Goal: Task Accomplishment & Management: Use online tool/utility

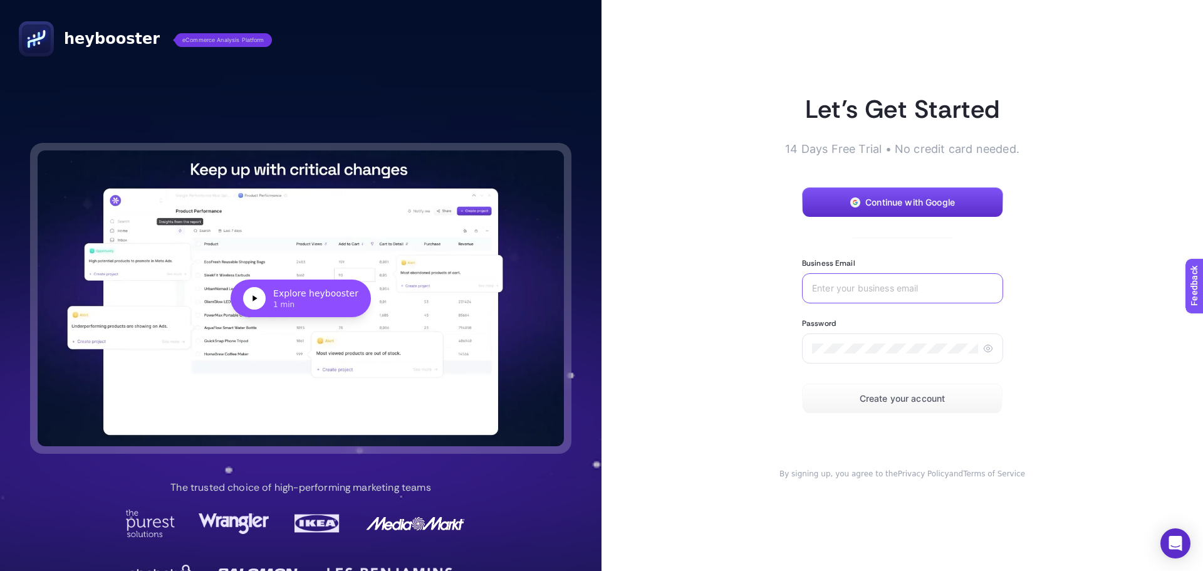
click at [887, 291] on input "Business Email" at bounding box center [902, 288] width 181 height 10
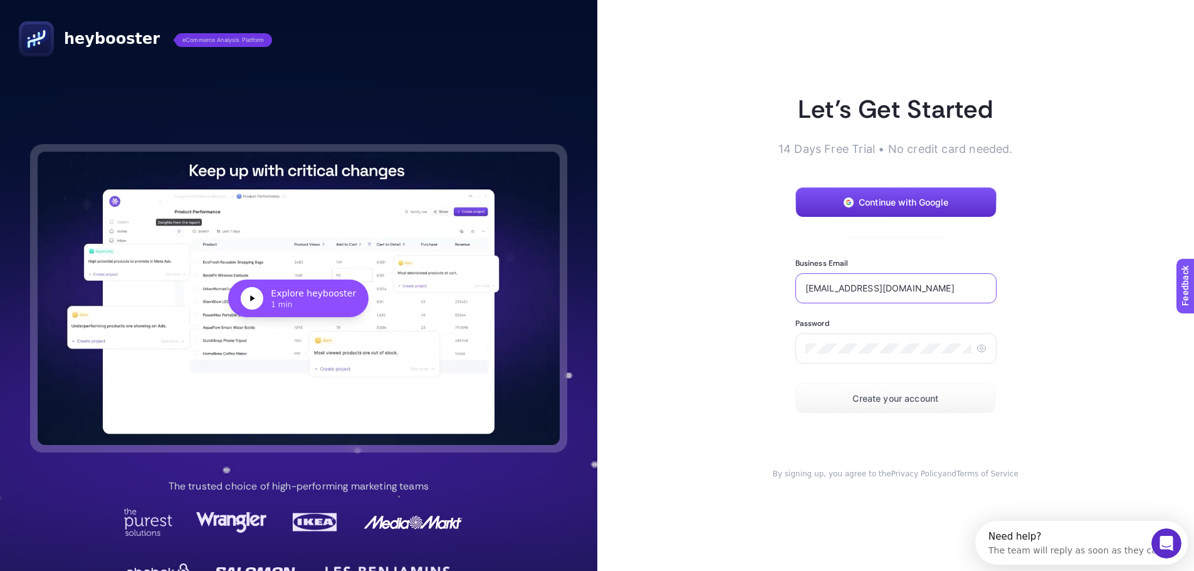
type input "[EMAIL_ADDRESS][DOMAIN_NAME]"
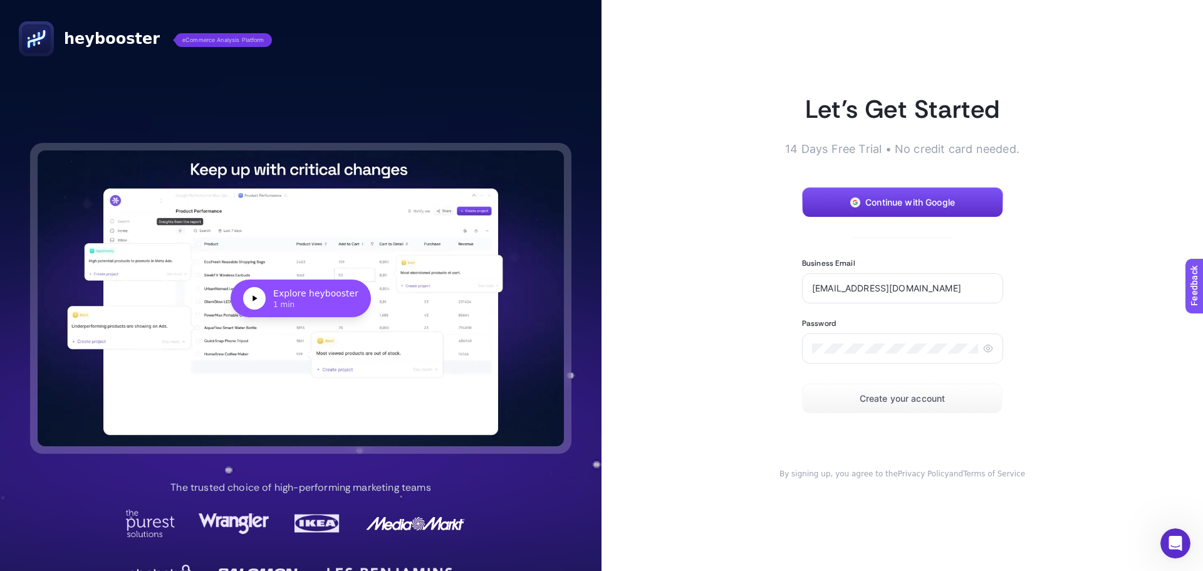
drag, startPoint x: 860, startPoint y: 340, endPoint x: 738, endPoint y: 335, distance: 121.6
click at [729, 332] on article "Let’s Get Started 14 Days Free Trial • No credit card needed. Continue with Goo…" at bounding box center [901, 285] width 601 height 571
click at [983, 348] on icon at bounding box center [988, 348] width 10 height 10
click at [883, 397] on span "Create your account" at bounding box center [903, 398] width 86 height 10
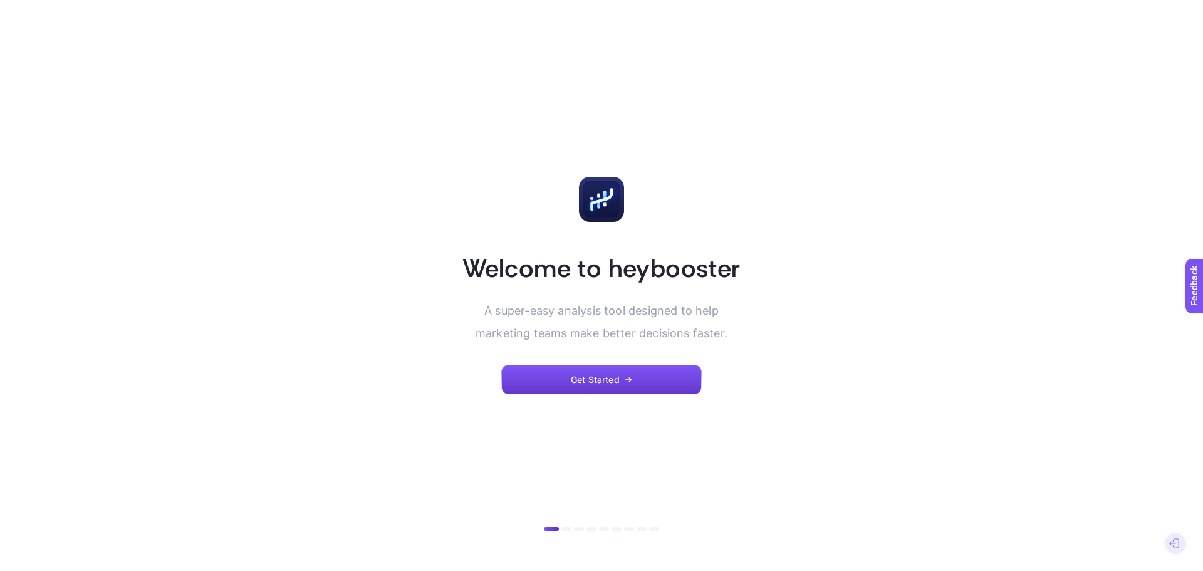
click at [599, 391] on button "Get Started" at bounding box center [601, 380] width 200 height 30
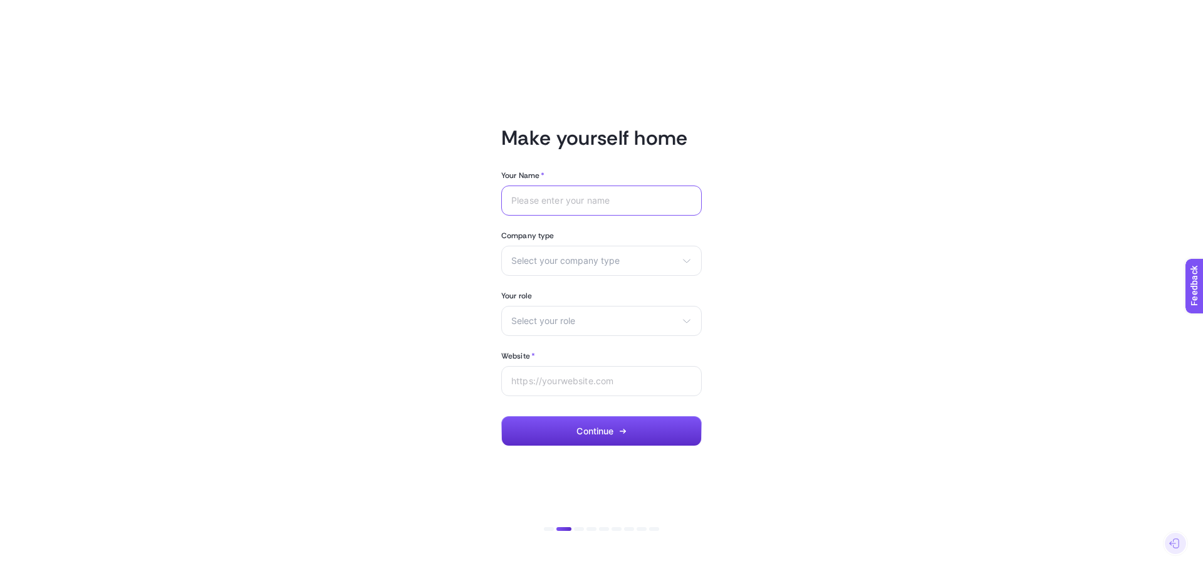
click at [554, 205] on input "Your Name *" at bounding box center [601, 200] width 180 height 10
type input "[PERSON_NAME]"
click at [573, 274] on div "Select your company type eCommerce Agency Other" at bounding box center [601, 261] width 200 height 30
click at [573, 292] on li "eCommerce" at bounding box center [601, 291] width 194 height 20
click at [569, 308] on div "Select your role Marketing manager Digital consultant Facebook executive Social…" at bounding box center [601, 321] width 200 height 30
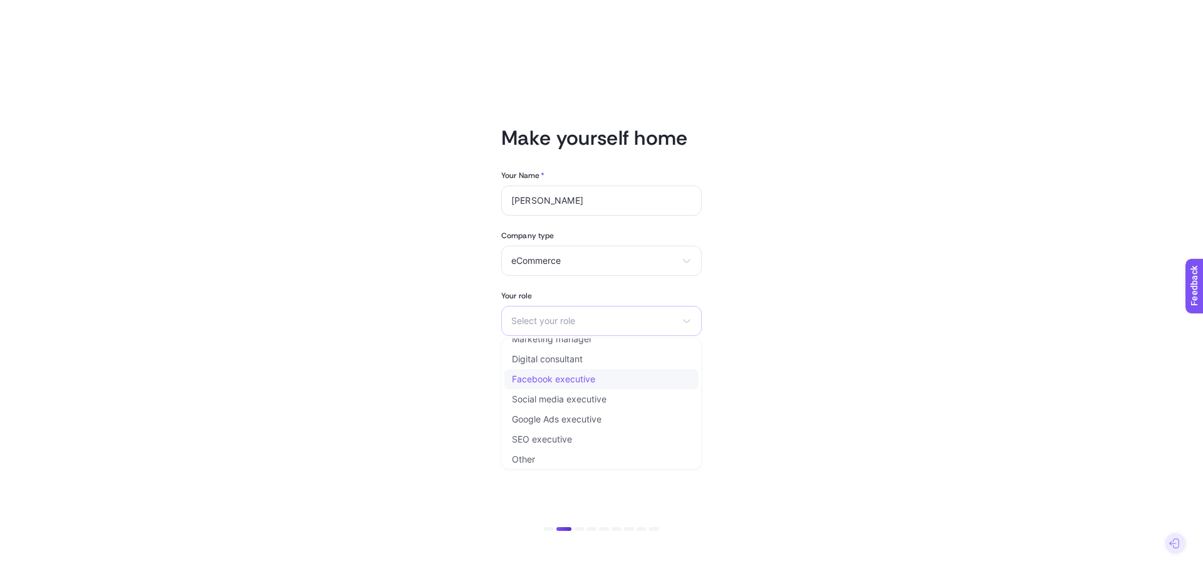
scroll to position [15, 0]
click at [581, 451] on li "Other" at bounding box center [601, 456] width 194 height 20
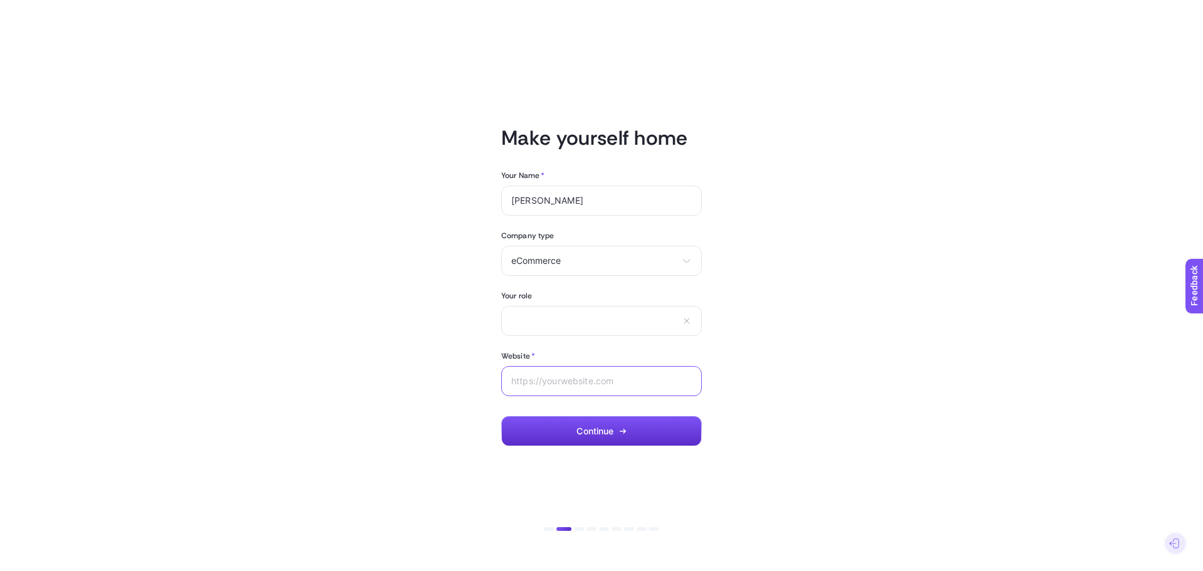
click at [565, 379] on input "Website *" at bounding box center [601, 381] width 180 height 10
paste input "[URL][DOMAIN_NAME][PERSON_NAME]"
type input "[URL][DOMAIN_NAME][PERSON_NAME]"
click at [573, 428] on button "Continue" at bounding box center [601, 431] width 200 height 30
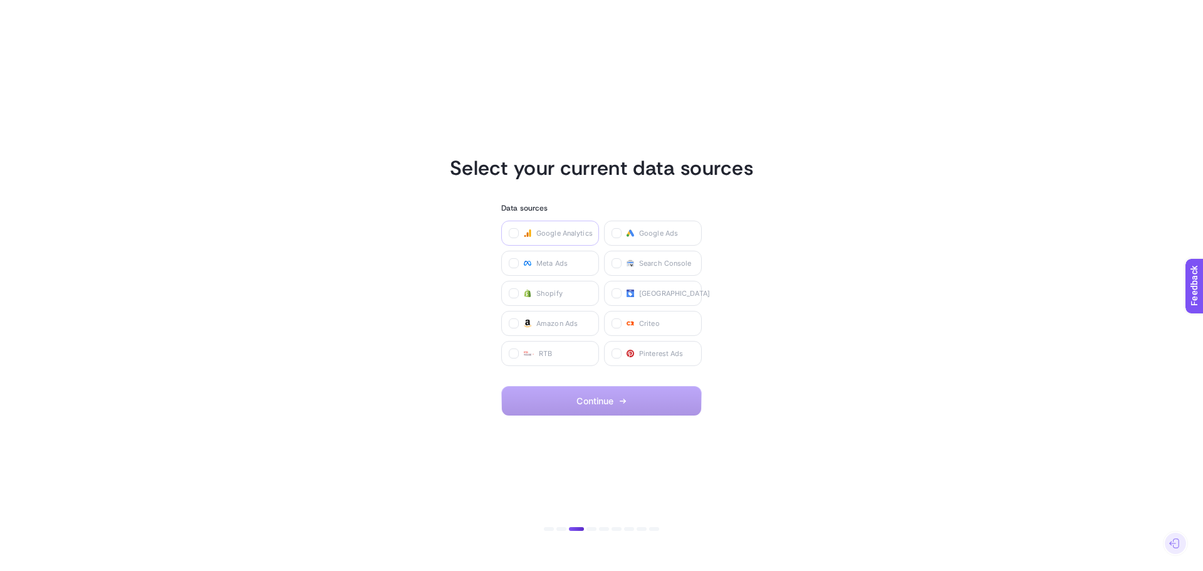
click at [563, 236] on span "Google Analytics" at bounding box center [564, 233] width 56 height 10
click at [0, 0] on Analytics "checkbox" at bounding box center [0, 0] width 0 height 0
click at [648, 224] on label "Google Ads" at bounding box center [653, 233] width 98 height 25
click at [0, 0] on Ads "checkbox" at bounding box center [0, 0] width 0 height 0
click at [554, 264] on span "Meta Ads" at bounding box center [551, 263] width 31 height 10
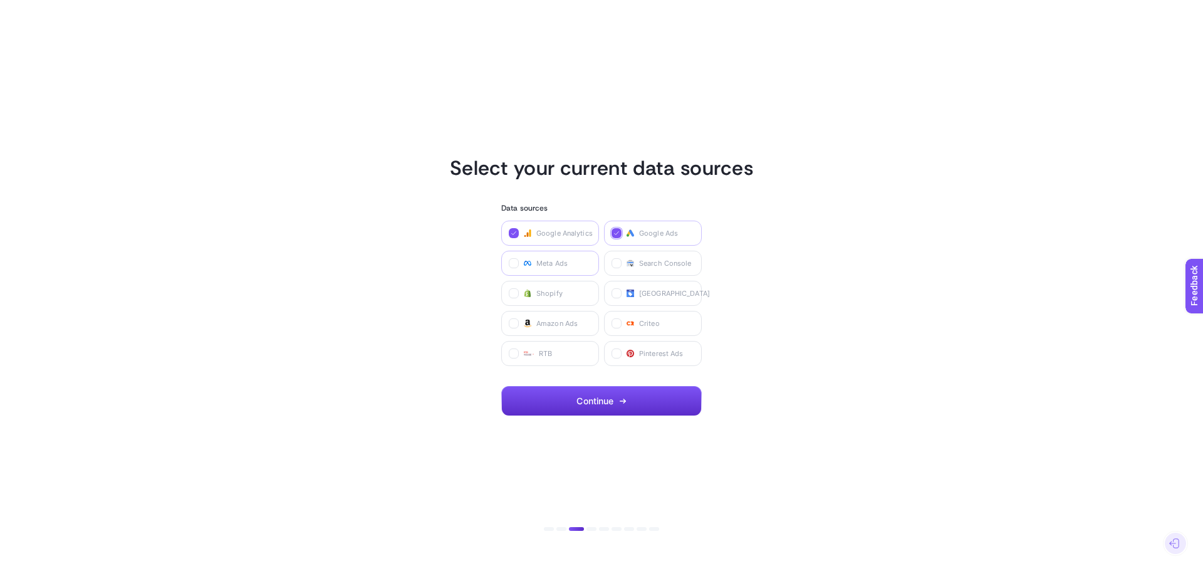
click at [0, 0] on Ads "checkbox" at bounding box center [0, 0] width 0 height 0
click at [641, 294] on span "Merchant Center" at bounding box center [674, 293] width 71 height 10
click at [0, 0] on Center "checkbox" at bounding box center [0, 0] width 0 height 0
click at [640, 269] on label "Search Console" at bounding box center [653, 263] width 98 height 25
click at [0, 0] on Console "checkbox" at bounding box center [0, 0] width 0 height 0
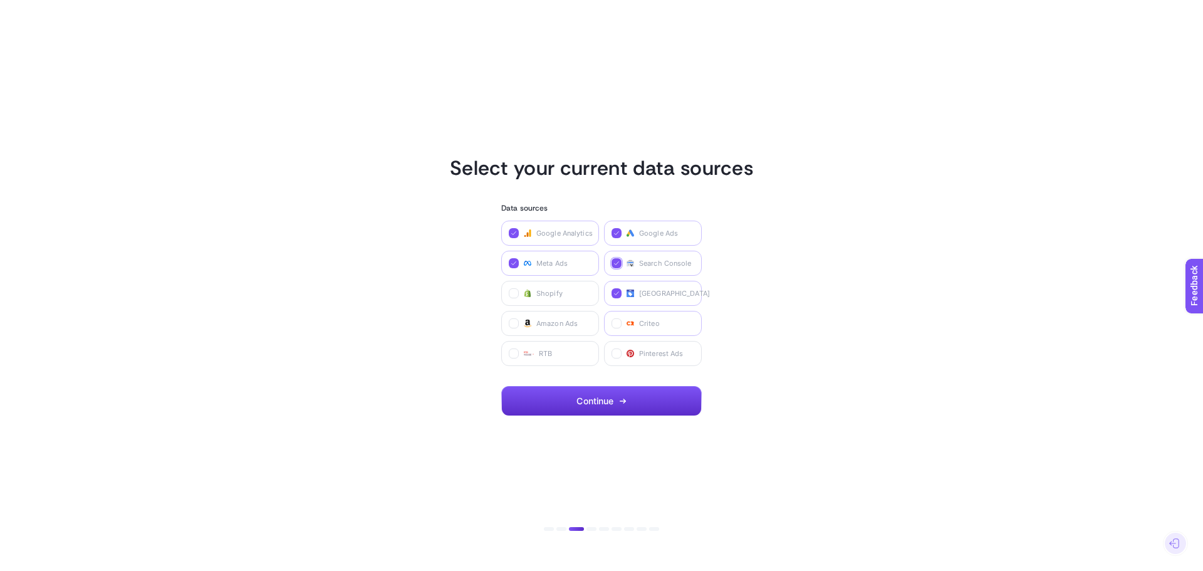
click at [658, 324] on span "Criteo" at bounding box center [649, 323] width 21 height 10
click at [0, 0] on input "checkbox" at bounding box center [0, 0] width 0 height 0
click at [569, 348] on label "RTB" at bounding box center [550, 353] width 98 height 25
click at [0, 0] on input "checkbox" at bounding box center [0, 0] width 0 height 0
click at [622, 399] on icon "button" at bounding box center [623, 401] width 8 height 8
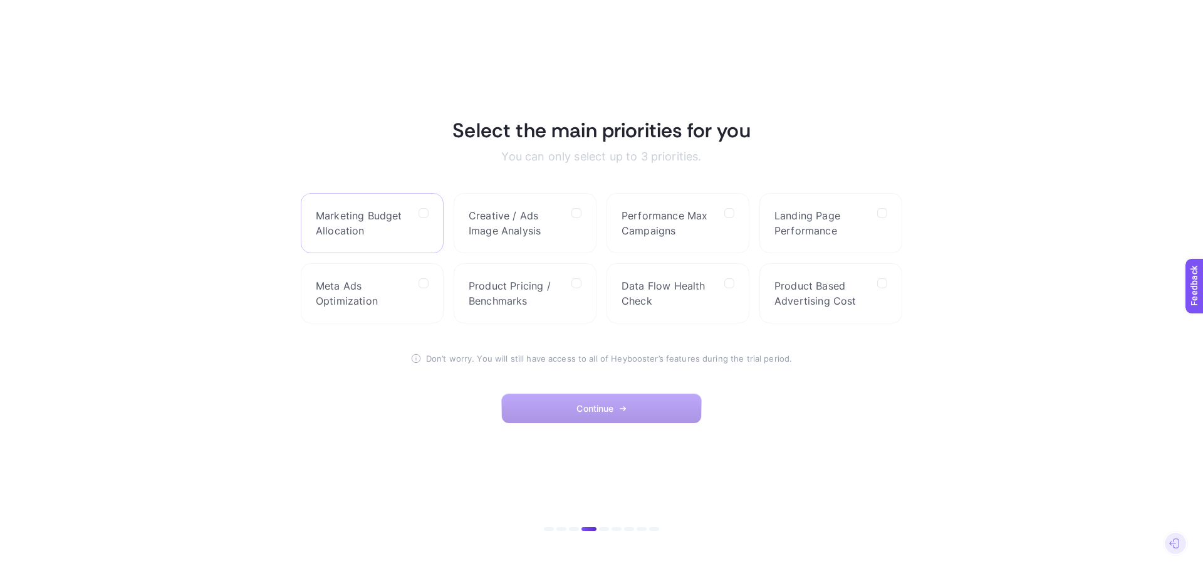
click at [406, 221] on span "Marketing Budget Allocation" at bounding box center [362, 223] width 93 height 30
click at [0, 0] on Allocation "checkbox" at bounding box center [0, 0] width 0 height 0
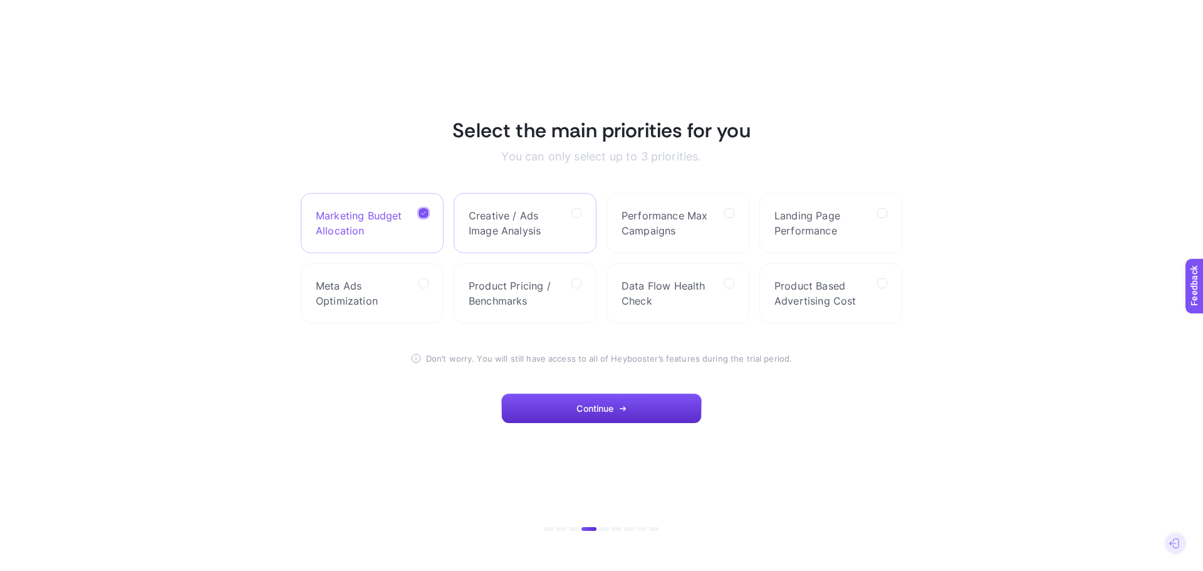
click at [503, 232] on span "Creative / Ads Image Analysis" at bounding box center [515, 223] width 93 height 30
click at [0, 0] on Analysis "checkbox" at bounding box center [0, 0] width 0 height 0
click at [713, 237] on span "Performance Max Campaigns" at bounding box center [668, 223] width 93 height 30
click at [0, 0] on Campaigns "checkbox" at bounding box center [0, 0] width 0 height 0
click at [798, 237] on span "Landing Page Performance" at bounding box center [820, 223] width 93 height 30
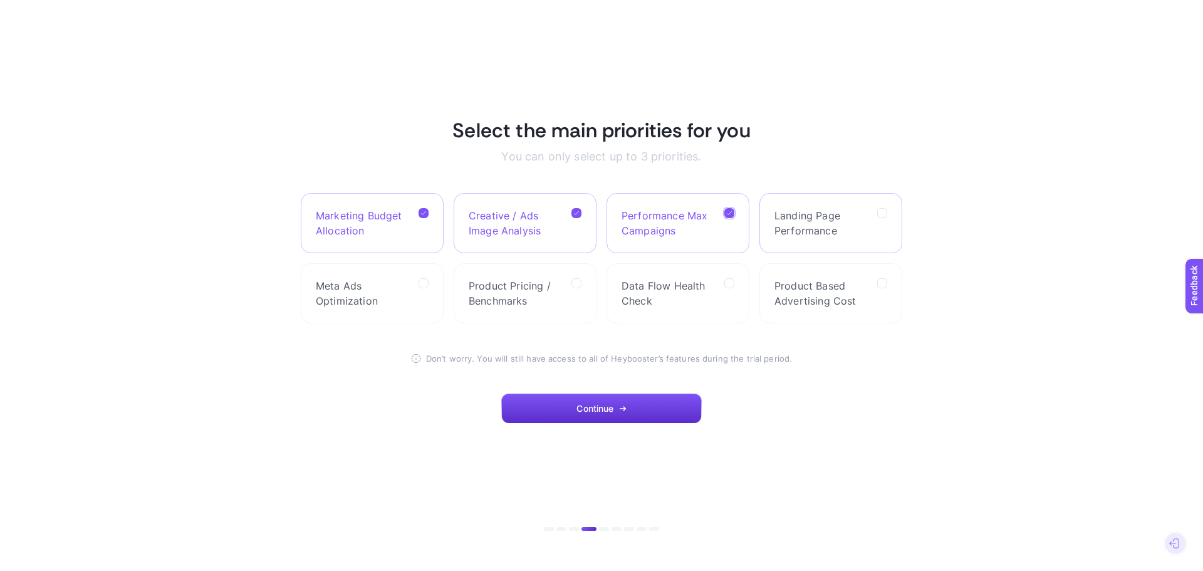
click at [0, 0] on Performance "checkbox" at bounding box center [0, 0] width 0 height 0
click at [522, 226] on span "Creative / Ads Image Analysis" at bounding box center [515, 223] width 93 height 30
click at [0, 0] on Analysis "checkbox" at bounding box center [0, 0] width 0 height 0
click at [810, 231] on span "Landing Page Performance" at bounding box center [820, 223] width 93 height 30
click at [0, 0] on Performance "checkbox" at bounding box center [0, 0] width 0 height 0
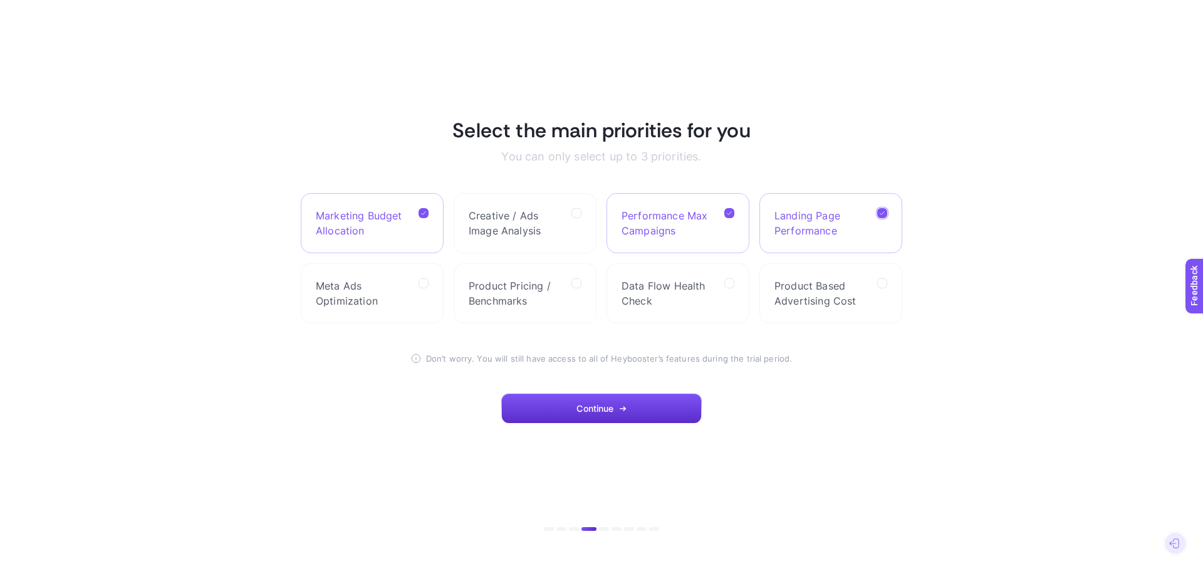
click at [690, 236] on span "Performance Max Campaigns" at bounding box center [668, 223] width 93 height 30
click at [0, 0] on Campaigns "checkbox" at bounding box center [0, 0] width 0 height 0
click at [412, 293] on label "Meta Ads Optimization" at bounding box center [372, 293] width 143 height 60
click at [0, 0] on Optimization "checkbox" at bounding box center [0, 0] width 0 height 0
click at [633, 400] on button "Continue" at bounding box center [601, 408] width 200 height 30
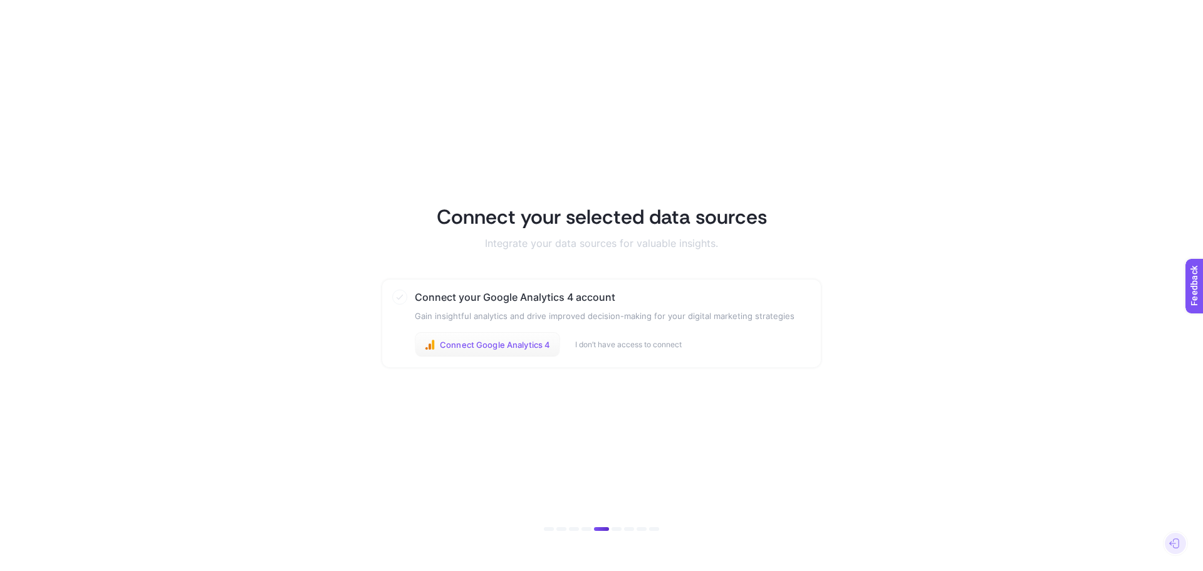
click at [523, 349] on span "Connect Google Analytics 4" at bounding box center [495, 345] width 110 height 10
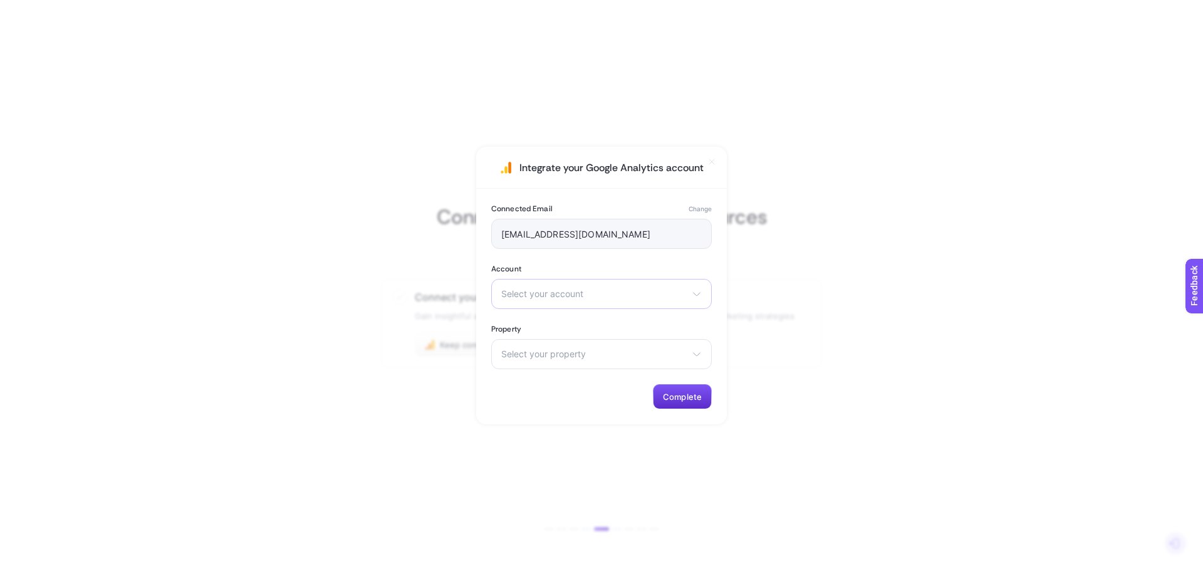
click at [613, 290] on span "Select your account" at bounding box center [593, 294] width 185 height 10
click at [592, 370] on span "Ramsey ETic With Adw" at bounding box center [568, 369] width 132 height 10
click at [598, 355] on span "Select your property" at bounding box center [593, 354] width 185 height 10
click at [575, 430] on span "ramsey-mobil-app" at bounding box center [560, 429] width 117 height 10
click at [665, 397] on span "Complete" at bounding box center [682, 397] width 39 height 10
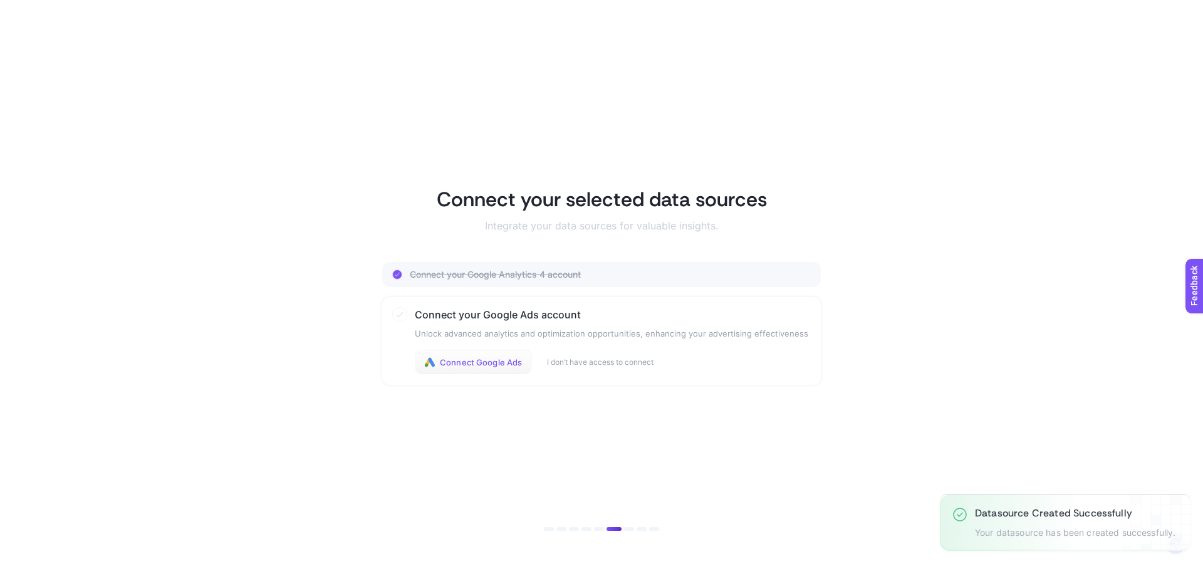
click at [472, 357] on span "Connect Google Ads" at bounding box center [481, 362] width 82 height 10
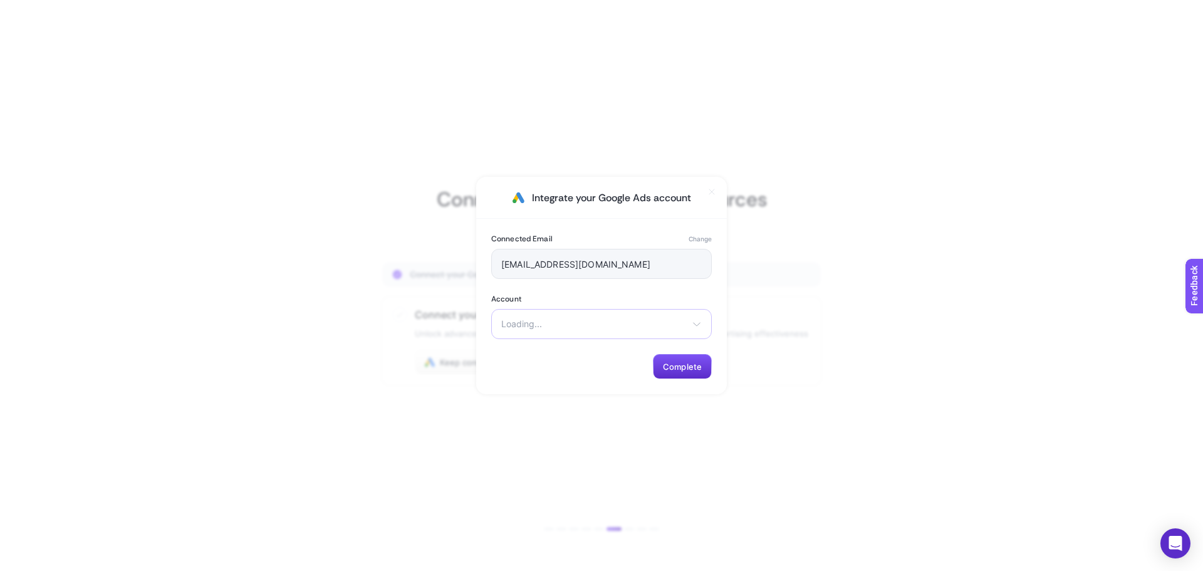
click at [624, 315] on div "Loading... There are no matching options available." at bounding box center [601, 324] width 221 height 30
click at [627, 331] on div "Loading... There are no matching options available." at bounding box center [601, 324] width 221 height 30
click at [629, 326] on span "Select your account" at bounding box center [593, 324] width 185 height 10
click at [618, 375] on li "Ramsey" at bounding box center [601, 374] width 214 height 20
click at [685, 370] on span "Complete" at bounding box center [682, 367] width 39 height 10
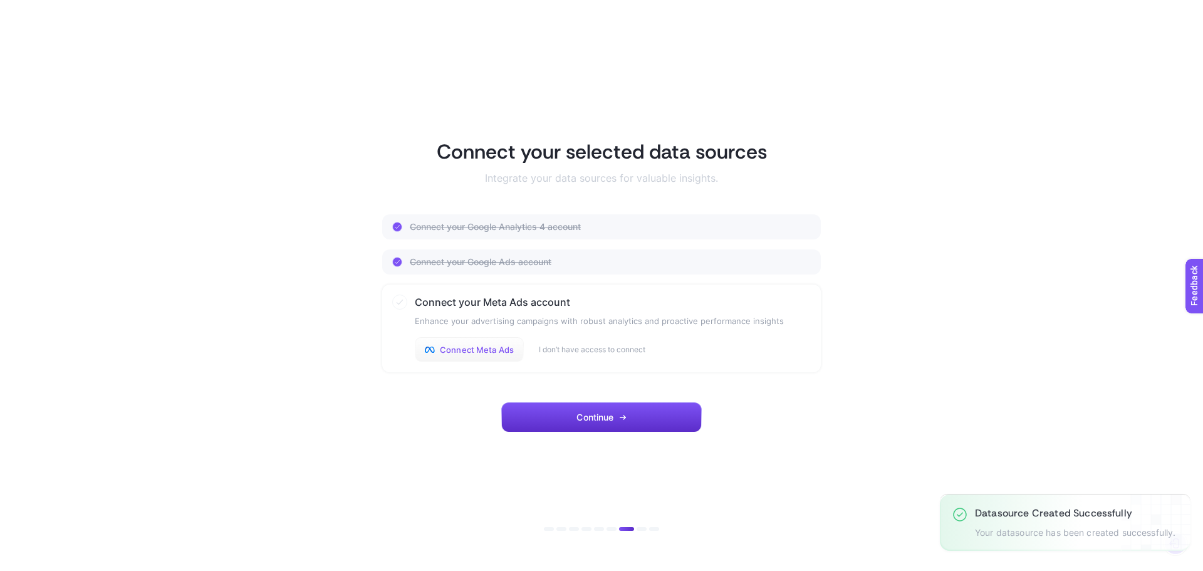
click at [496, 351] on span "Connect Meta Ads" at bounding box center [477, 350] width 74 height 10
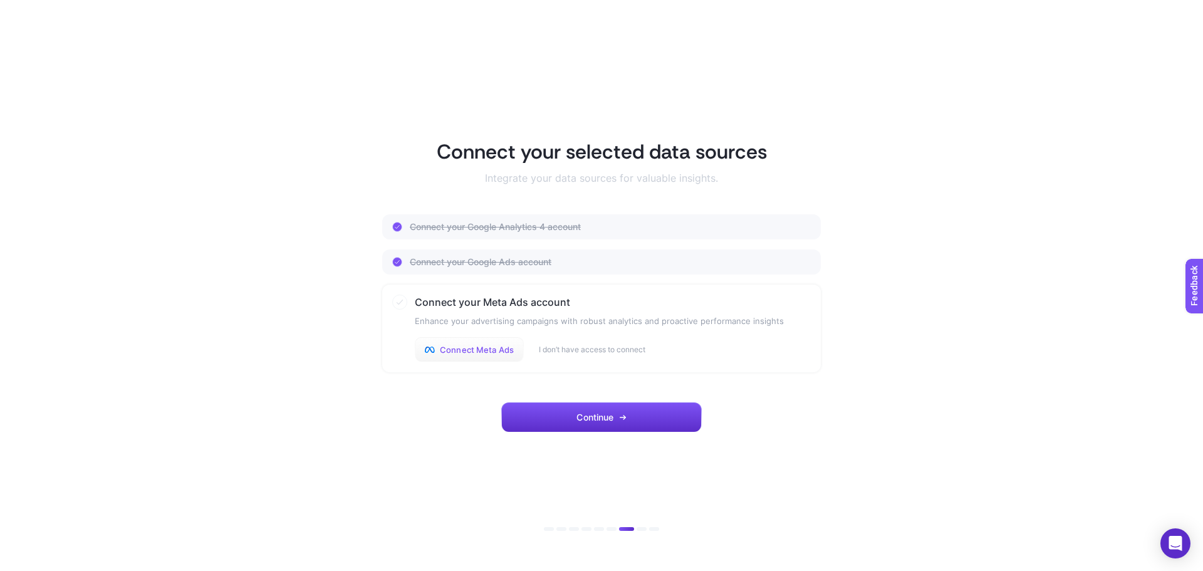
click at [500, 360] on button "Connect Meta Ads" at bounding box center [469, 349] width 109 height 25
click at [479, 350] on span "Connect Meta Ads" at bounding box center [477, 350] width 74 height 10
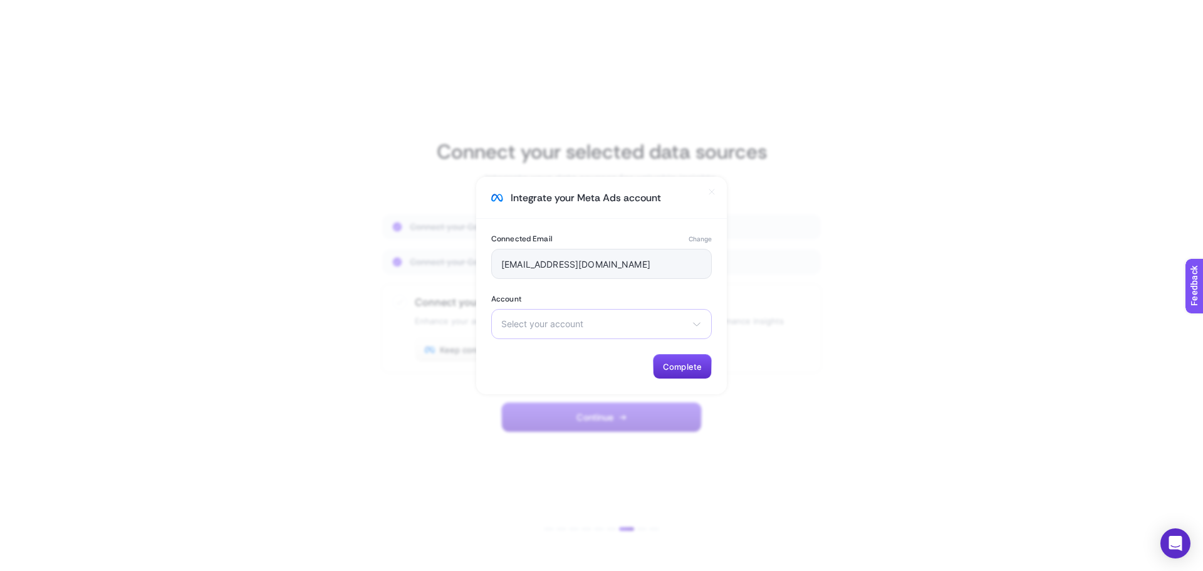
click at [646, 335] on div "Select your account [PERSON_NAME] [PERSON_NAME] - [PERSON_NAME] - Branding [PER…" at bounding box center [601, 324] width 221 height 30
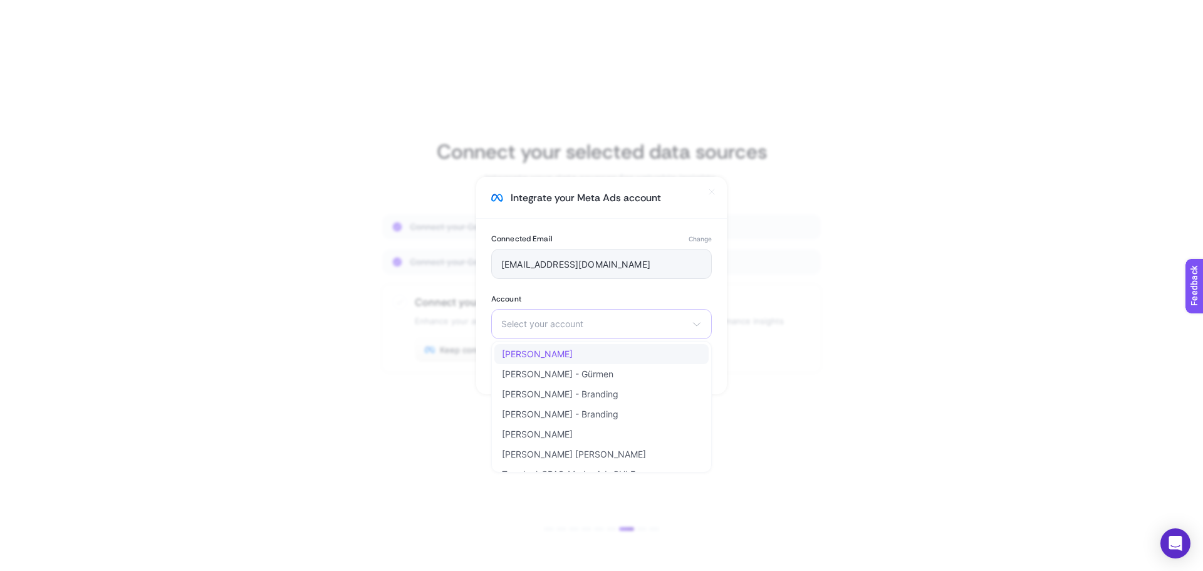
click at [615, 364] on li "[PERSON_NAME]" at bounding box center [601, 374] width 214 height 20
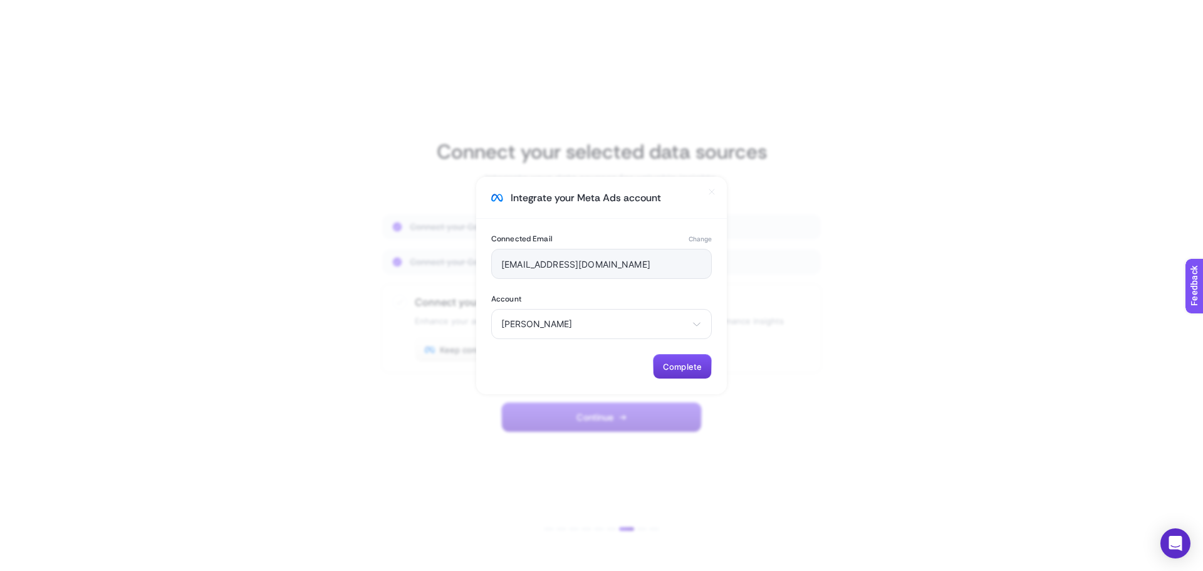
click at [680, 365] on span "Complete" at bounding box center [682, 367] width 39 height 10
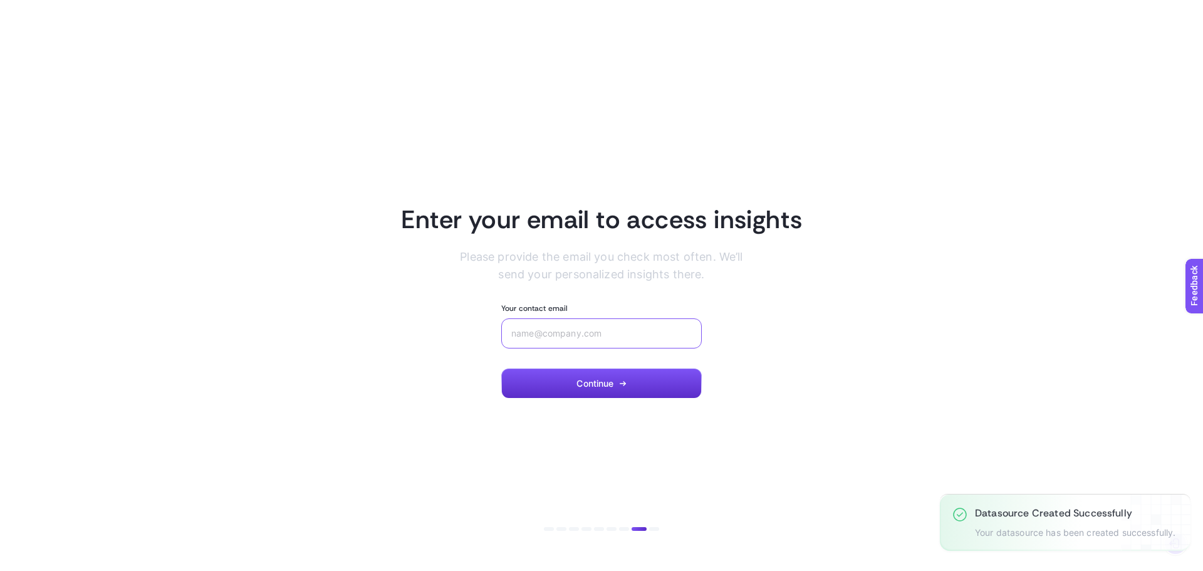
click at [546, 336] on input "Your contact email" at bounding box center [601, 333] width 180 height 10
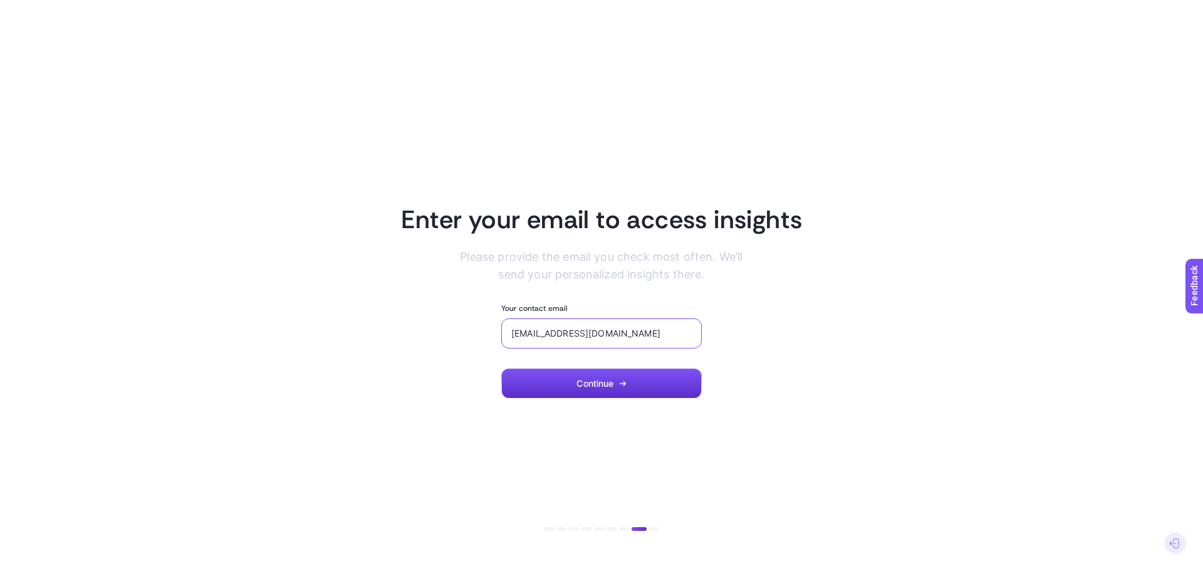
type input "[EMAIL_ADDRESS][DOMAIN_NAME]"
click at [586, 376] on button "Continue" at bounding box center [601, 383] width 200 height 30
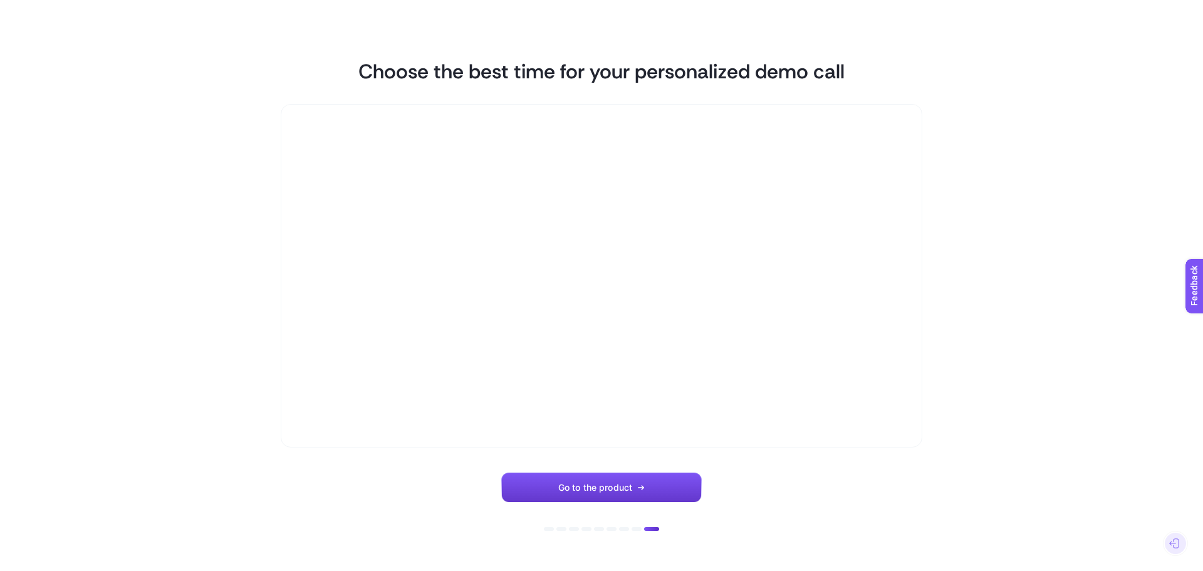
click at [669, 486] on button "Go to the product" at bounding box center [601, 487] width 200 height 30
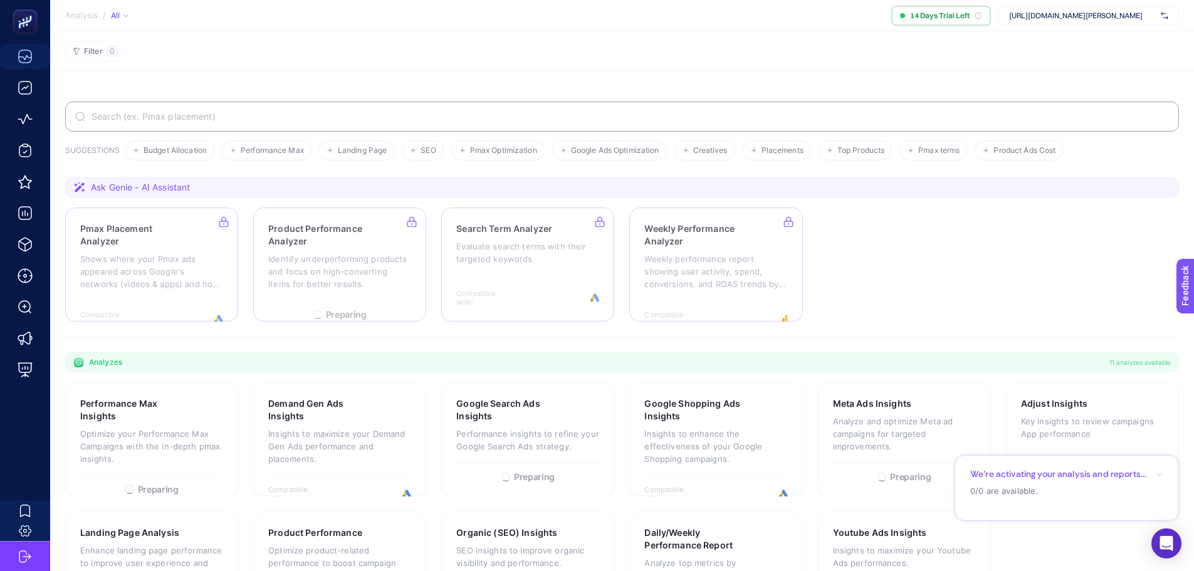
click at [1168, 18] on div "[URL][DOMAIN_NAME][PERSON_NAME]" at bounding box center [1088, 16] width 180 height 20
click at [570, 71] on section "SUGGESTIONS Budget Allocation Performance Max Landing Page SEO Pmax Optimizatio…" at bounding box center [621, 355] width 1143 height 569
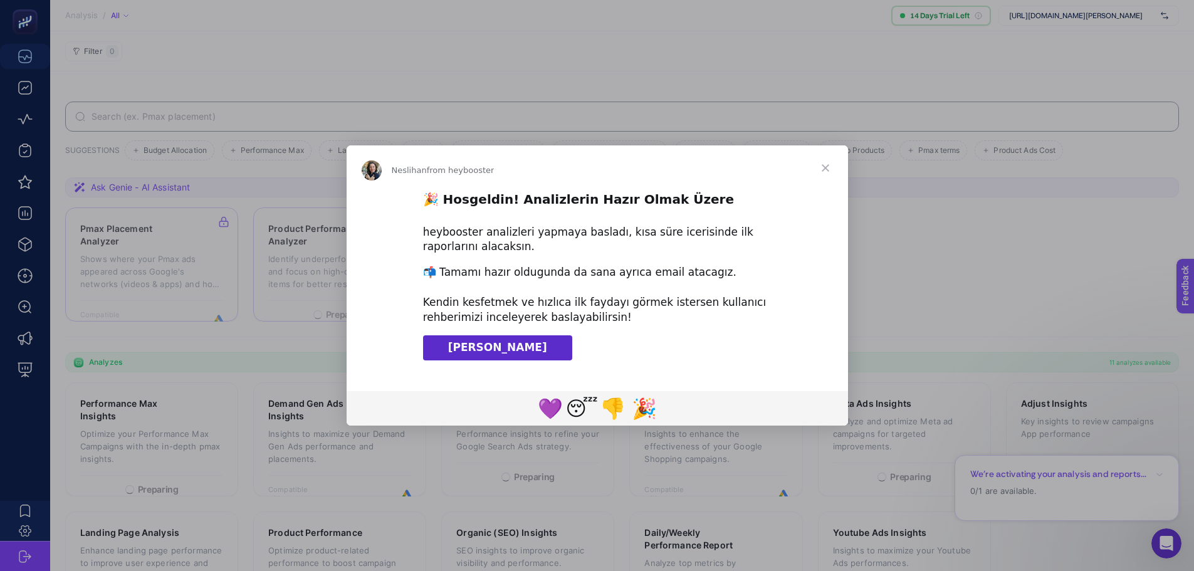
click at [499, 345] on span "[PERSON_NAME]" at bounding box center [497, 347] width 99 height 13
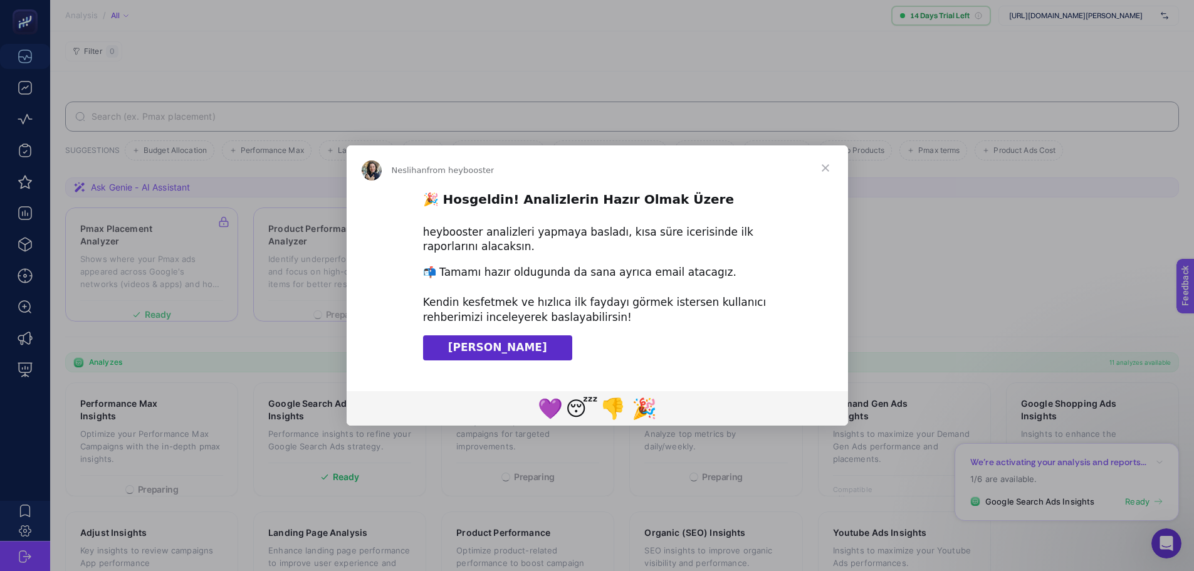
click at [820, 173] on span "Close" at bounding box center [825, 167] width 45 height 45
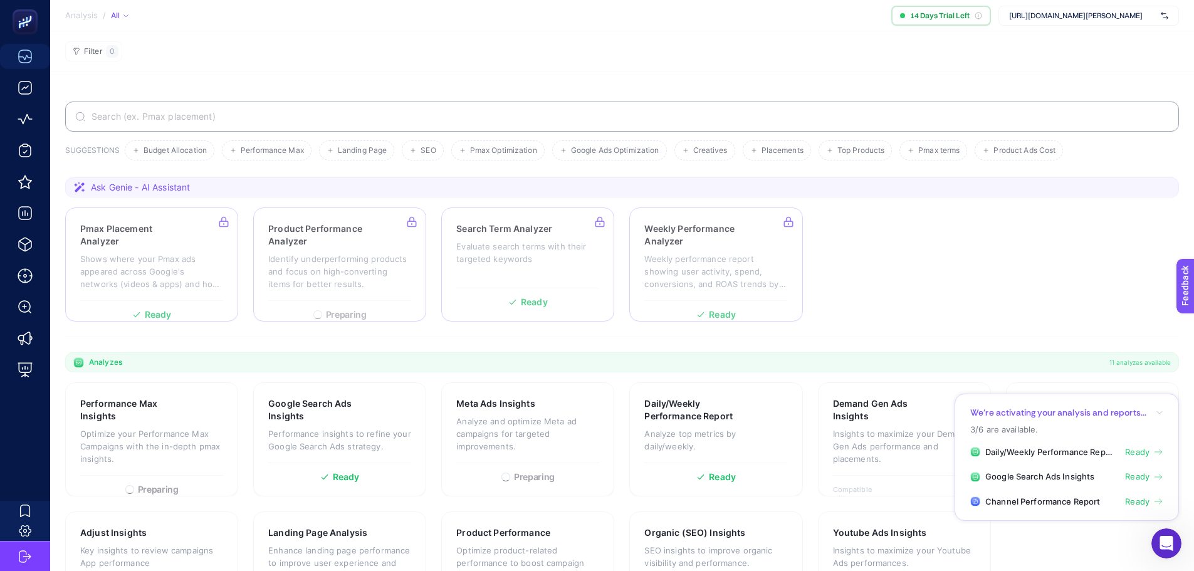
click at [1139, 458] on ul "Daily/Weekly Performance Report Ready Google Search Ads Insights Ready Channel …" at bounding box center [1066, 477] width 193 height 62
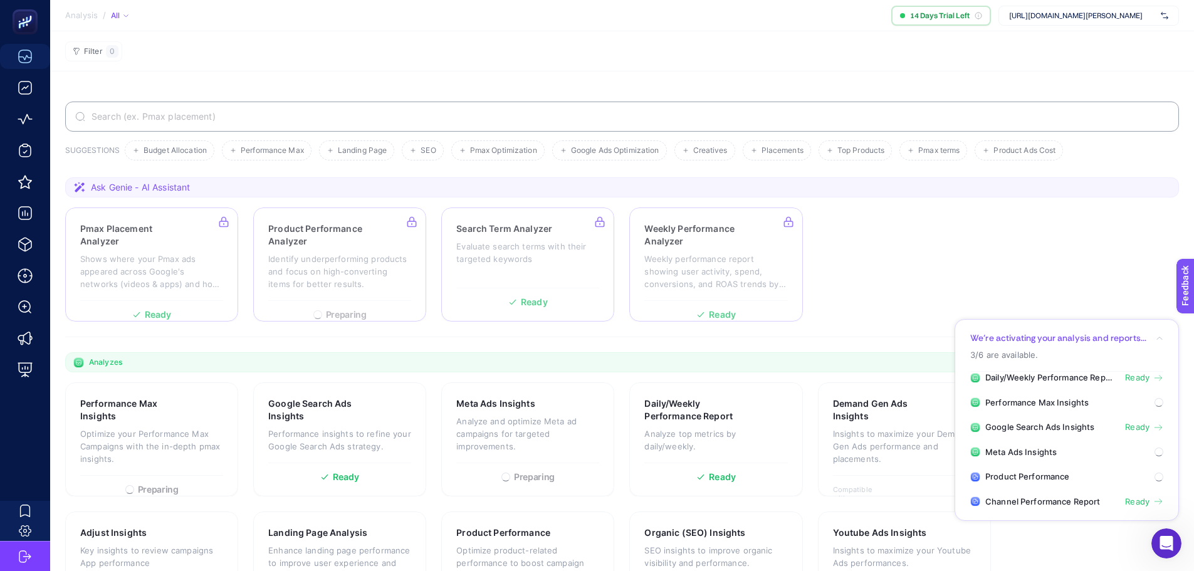
click at [1144, 375] on span "Ready" at bounding box center [1137, 378] width 24 height 13
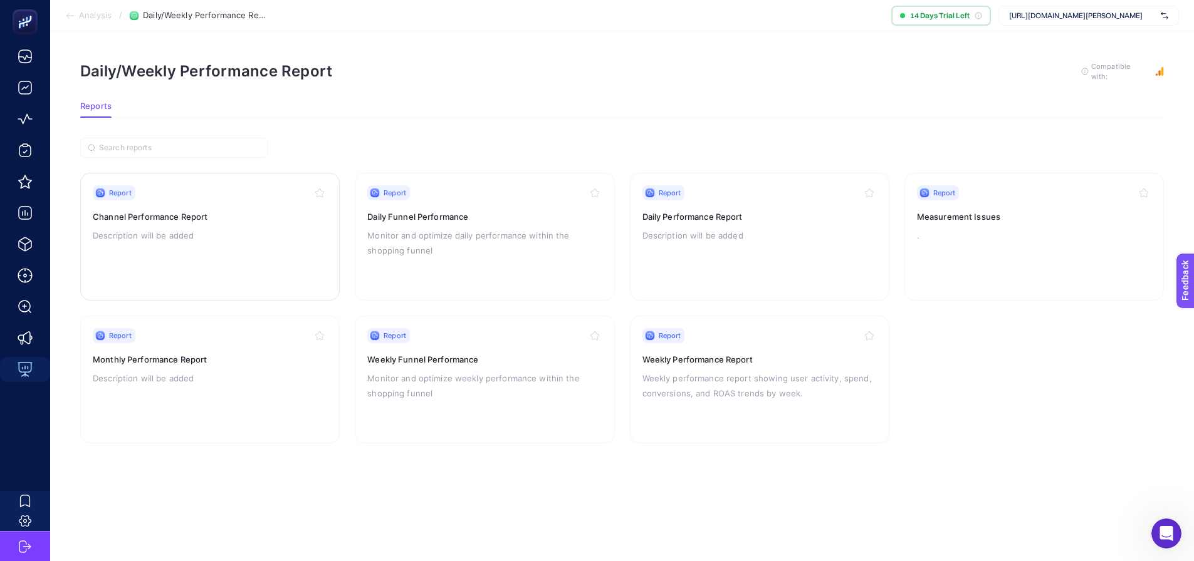
click at [246, 231] on p "Description will be added" at bounding box center [210, 235] width 234 height 15
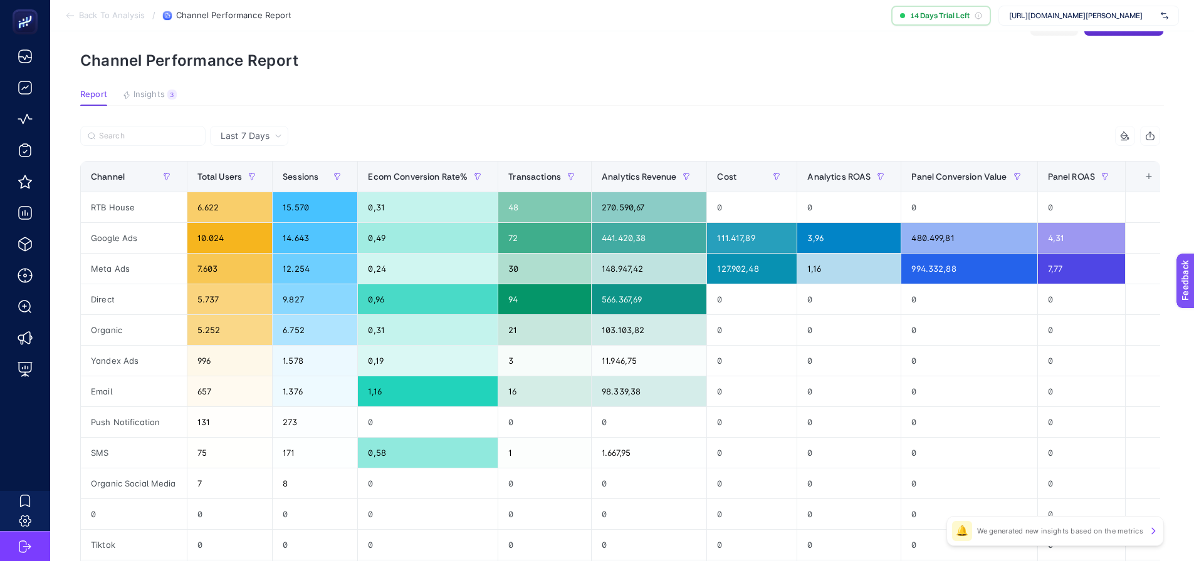
scroll to position [63, 0]
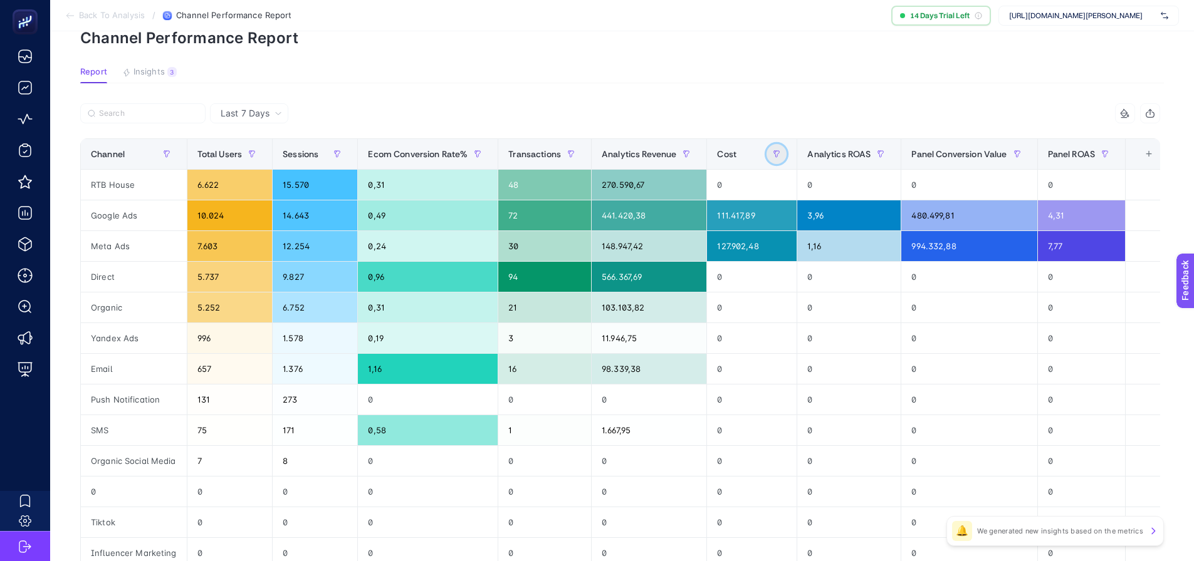
click at [771, 164] on button "button" at bounding box center [776, 154] width 20 height 20
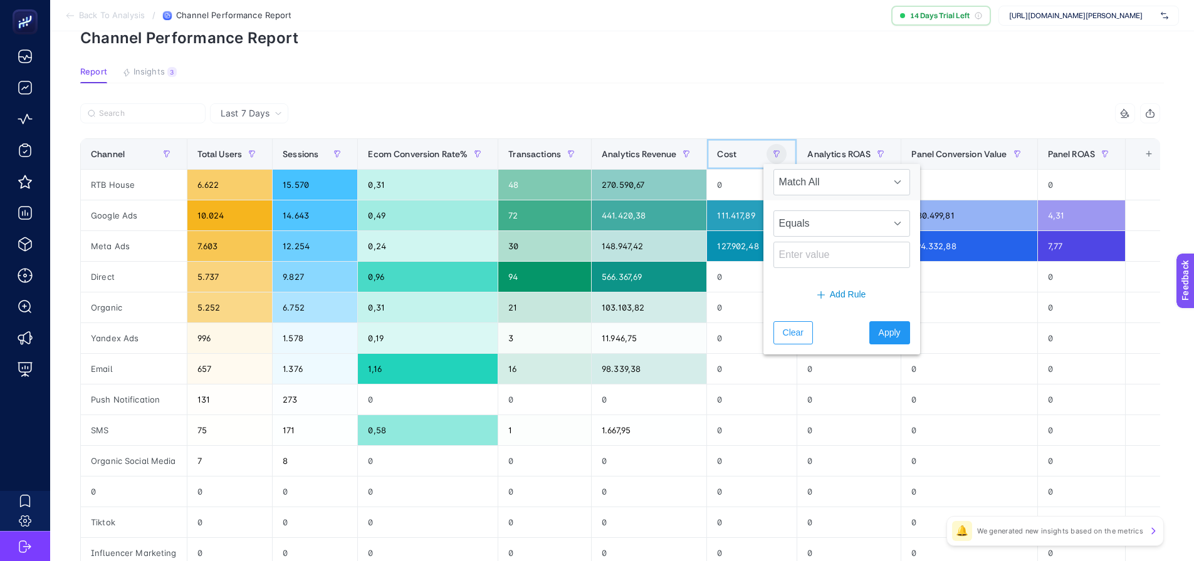
click at [757, 157] on div "Cost" at bounding box center [752, 154] width 70 height 20
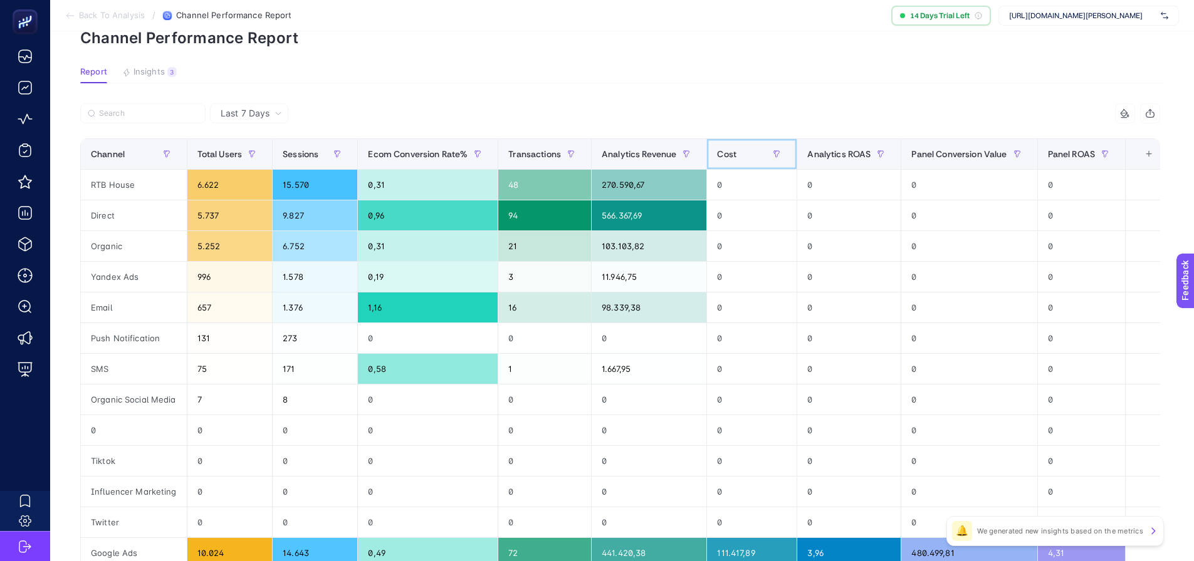
click at [759, 157] on div "Cost" at bounding box center [752, 154] width 70 height 20
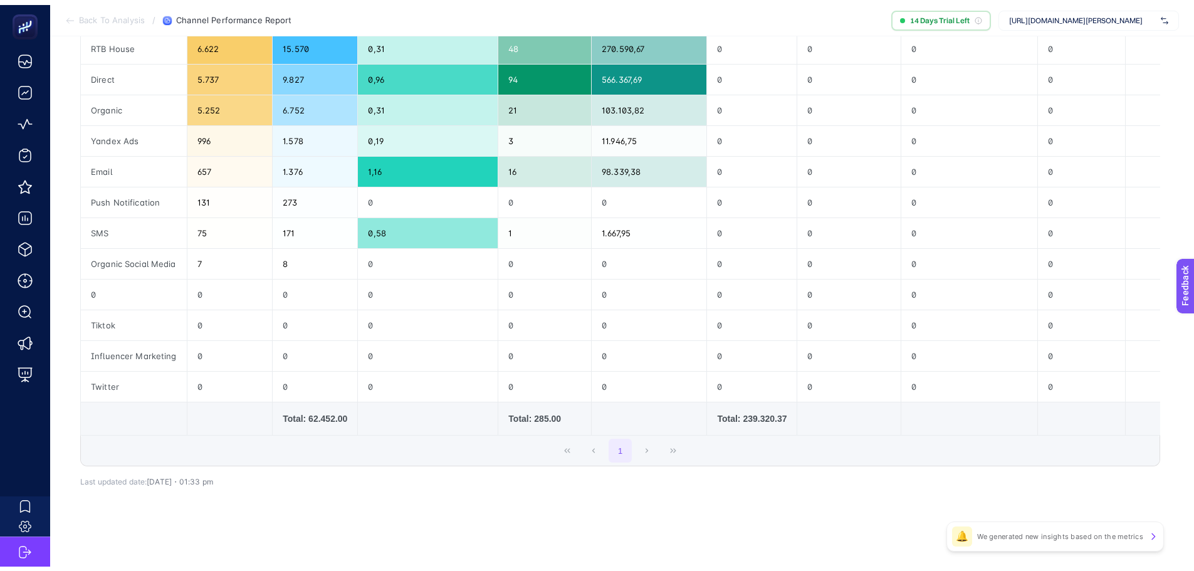
scroll to position [0, 0]
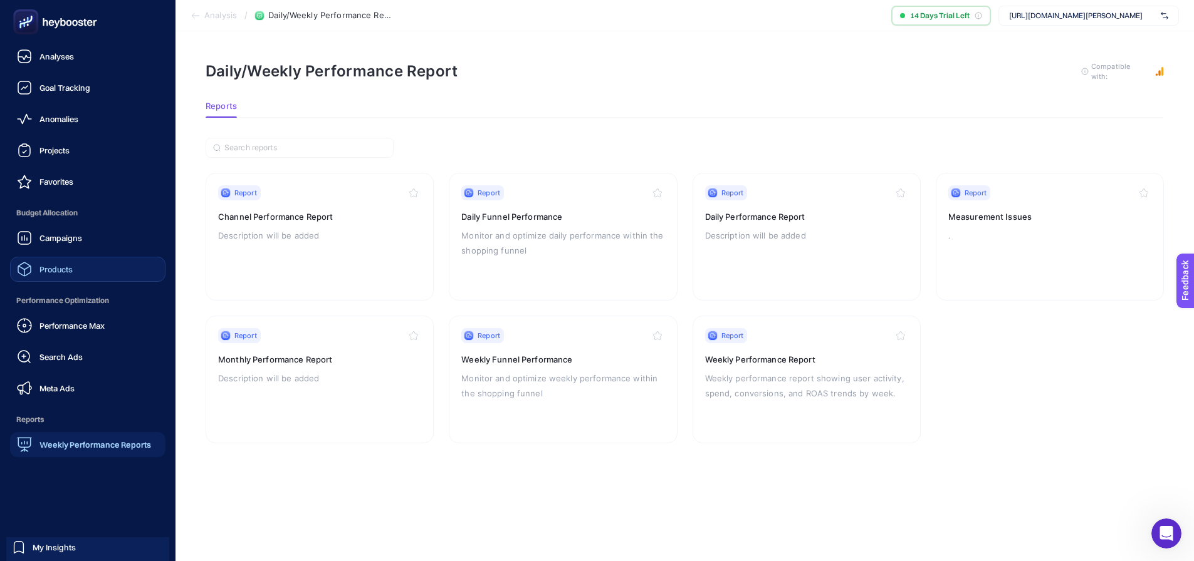
click at [81, 263] on link "Products" at bounding box center [87, 269] width 155 height 25
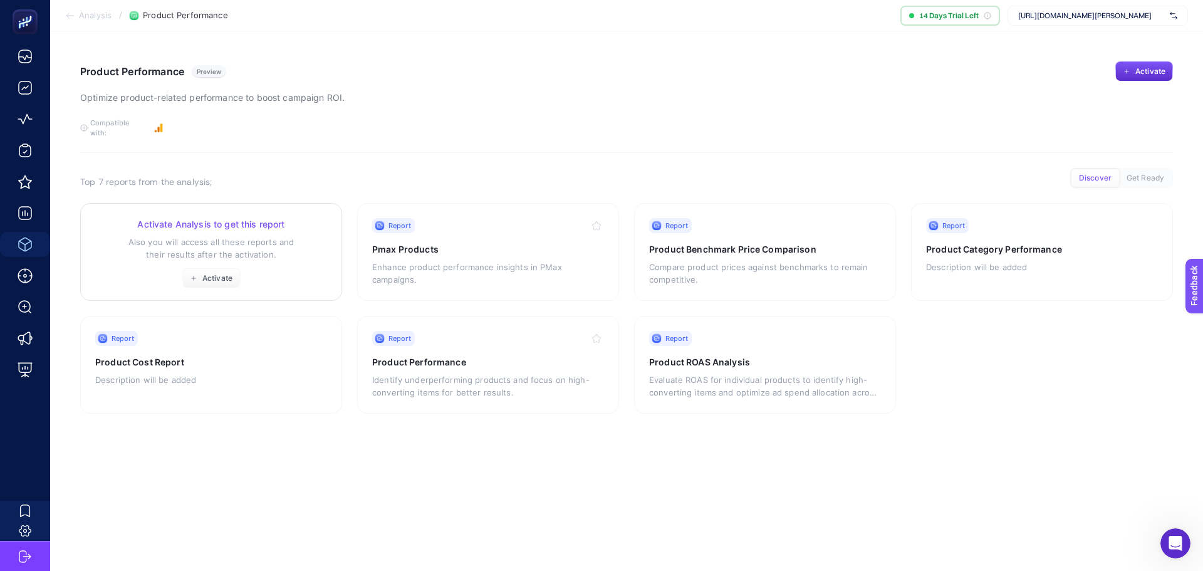
click at [264, 252] on div "Activate Analysis to get this report Also you will access all these reports and…" at bounding box center [211, 253] width 232 height 70
click at [229, 273] on span "Activate" at bounding box center [217, 278] width 30 height 10
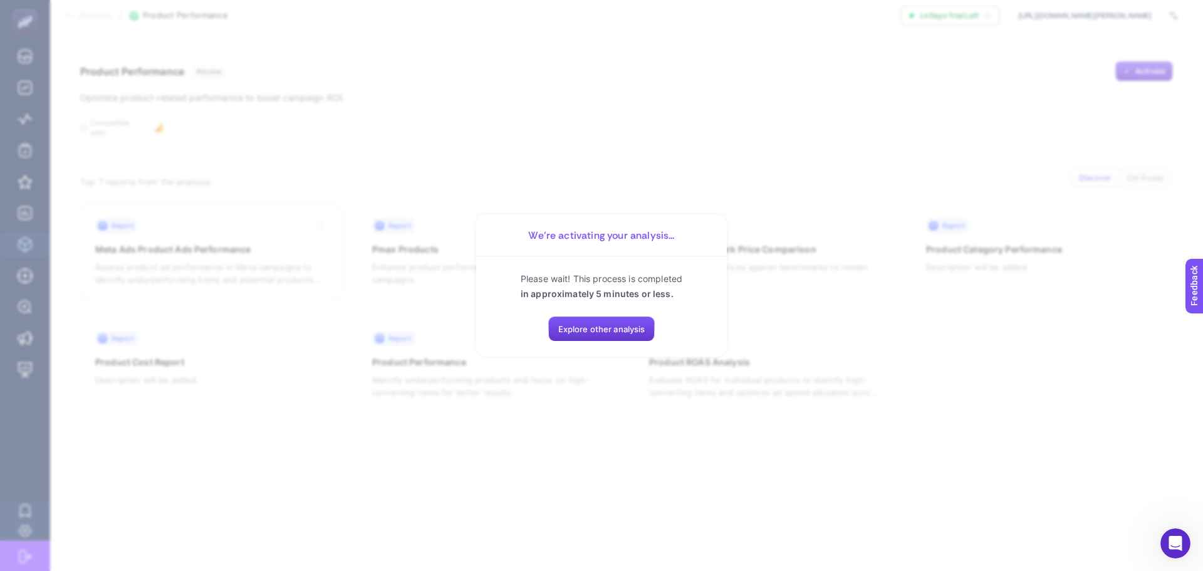
click at [589, 333] on span "Explore other analysis" at bounding box center [601, 329] width 87 height 10
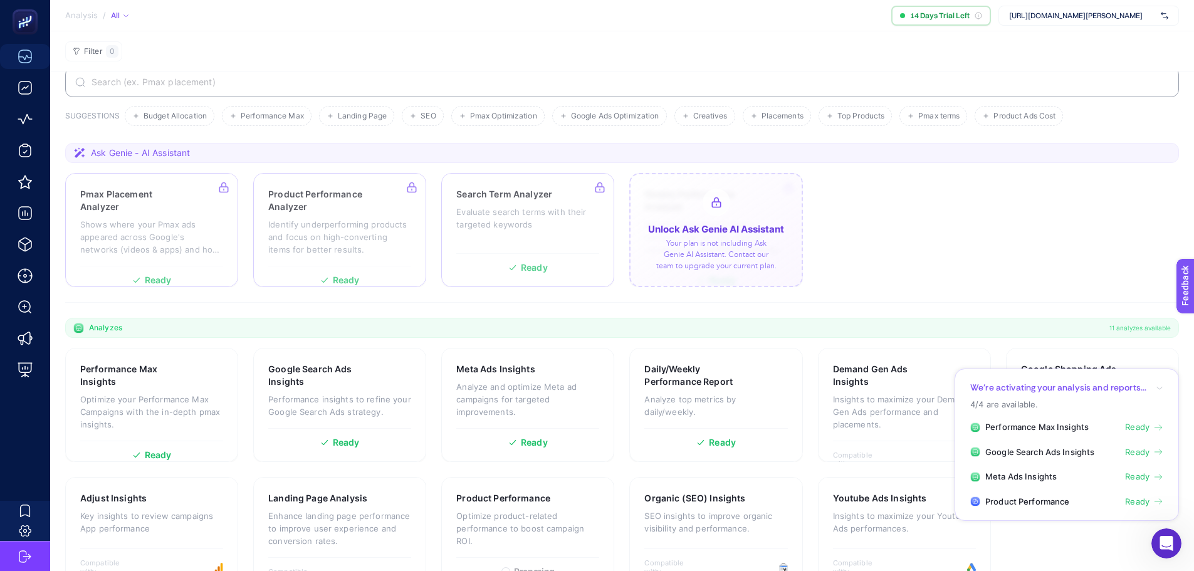
scroll to position [70, 0]
